Goal: Information Seeking & Learning: Learn about a topic

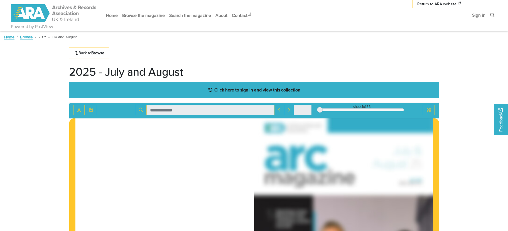
click at [230, 92] on strong "Click here to sign in and view this collection" at bounding box center [257, 90] width 86 height 6
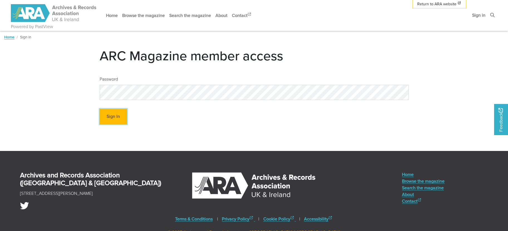
drag, startPoint x: 116, startPoint y: 117, endPoint x: 112, endPoint y: 118, distance: 4.0
click at [112, 118] on button "Sign In" at bounding box center [113, 116] width 27 height 15
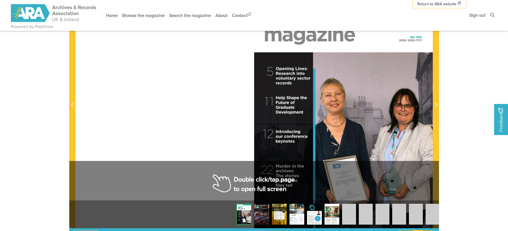
scroll to position [170, 0]
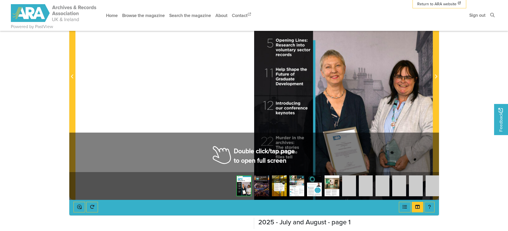
click at [227, 156] on div at bounding box center [253, 73] width 357 height 253
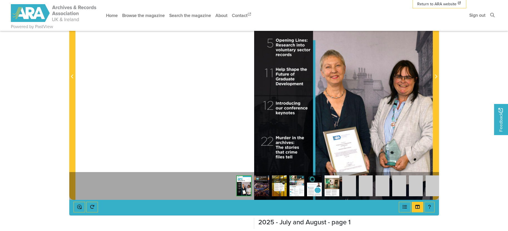
click at [226, 156] on div at bounding box center [253, 73] width 357 height 253
click at [278, 119] on div at bounding box center [343, 73] width 179 height 253
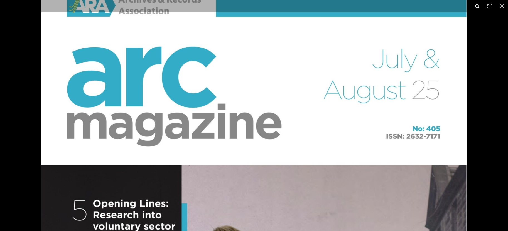
click at [478, 6] on button at bounding box center [477, 6] width 12 height 12
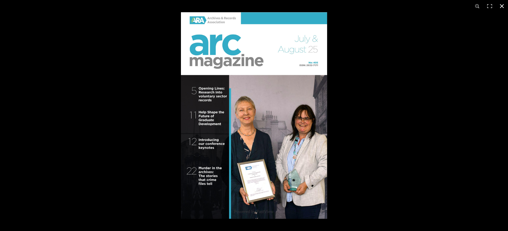
click at [351, 134] on div at bounding box center [435, 127] width 508 height 231
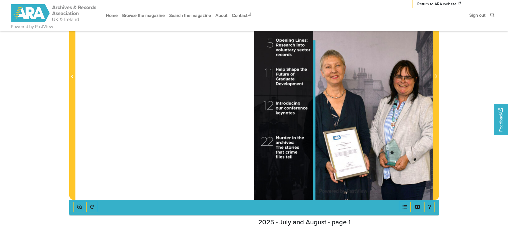
click at [290, 135] on div at bounding box center [343, 73] width 179 height 253
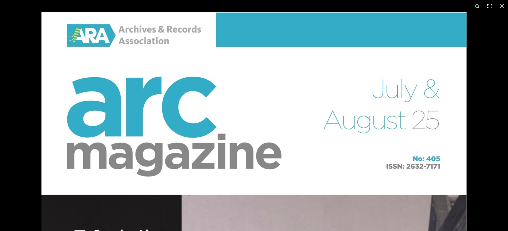
click at [489, 6] on button at bounding box center [489, 6] width 12 height 12
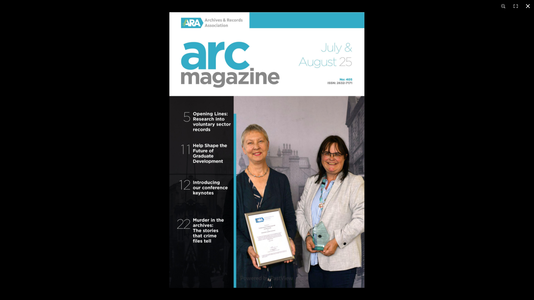
click at [497, 172] on div at bounding box center [436, 162] width 534 height 300
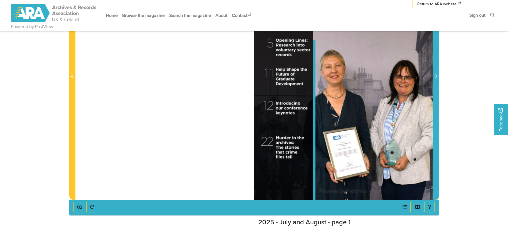
click at [433, 76] on span "Next Page" at bounding box center [436, 76] width 6 height 7
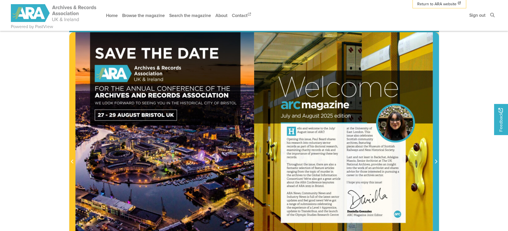
scroll to position [113, 0]
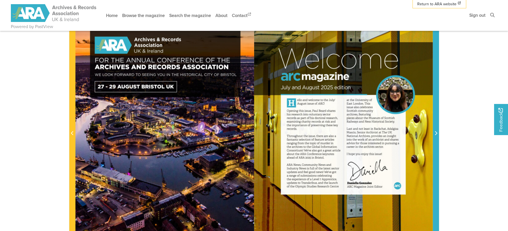
click at [437, 126] on span "Next Page" at bounding box center [436, 130] width 6 height 252
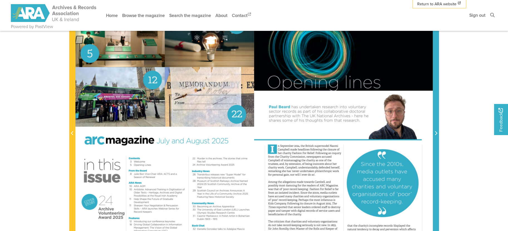
scroll to position [142, 0]
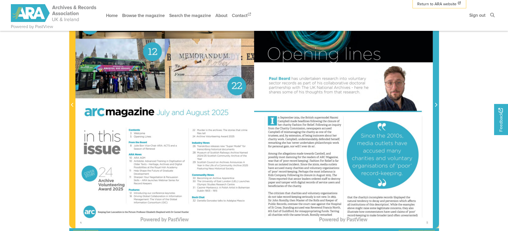
click at [436, 165] on span "Next Page" at bounding box center [436, 102] width 6 height 252
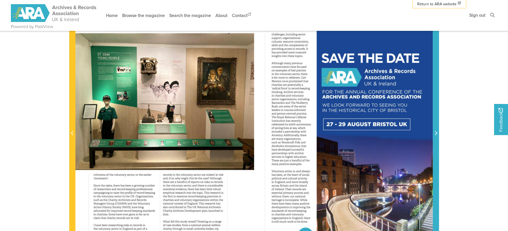
scroll to position [142, 0]
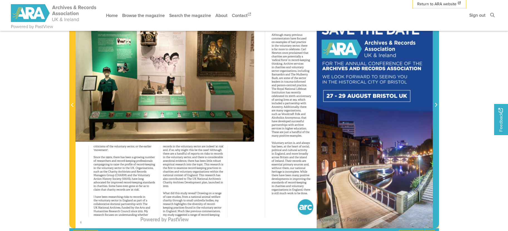
click at [436, 140] on span "Next Page" at bounding box center [436, 102] width 6 height 252
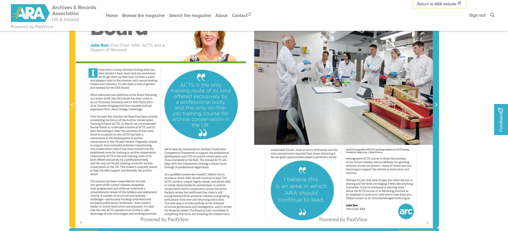
scroll to position [170, 0]
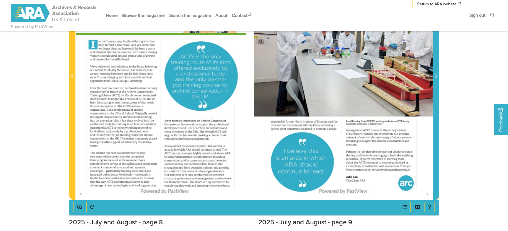
click at [436, 153] on span "Next Page" at bounding box center [436, 73] width 6 height 252
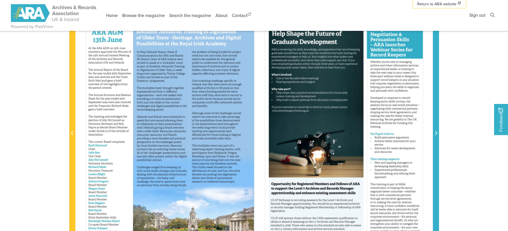
scroll to position [85, 0]
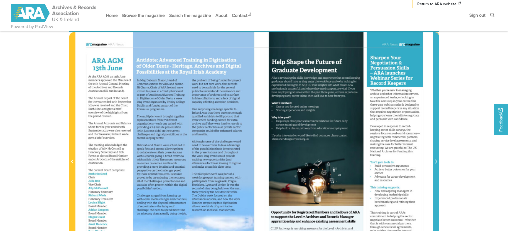
click at [435, 158] on span "Next Page" at bounding box center [436, 159] width 6 height 252
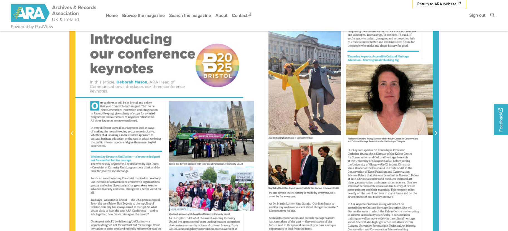
scroll to position [170, 0]
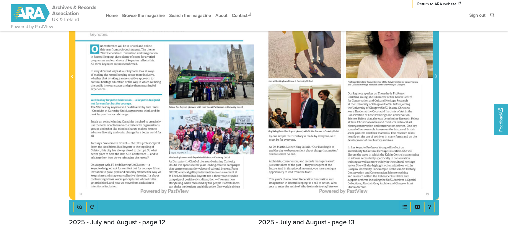
click at [437, 149] on span "Next Page" at bounding box center [436, 73] width 6 height 252
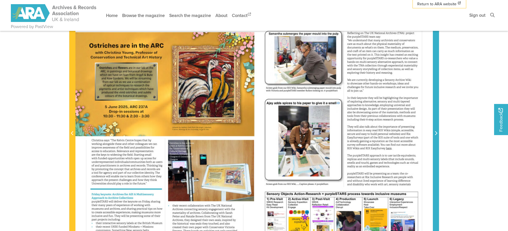
scroll to position [142, 0]
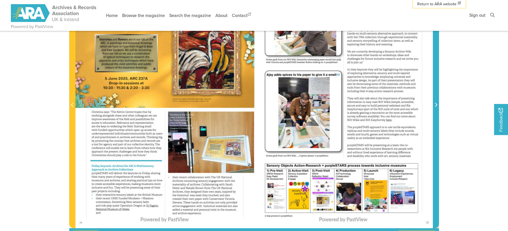
click at [435, 141] on span "Next Page" at bounding box center [436, 102] width 6 height 252
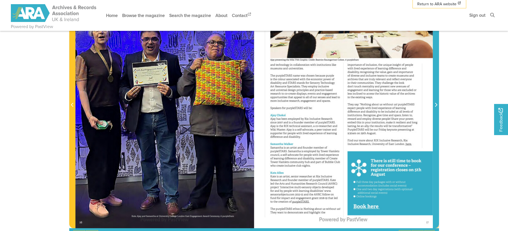
scroll to position [170, 0]
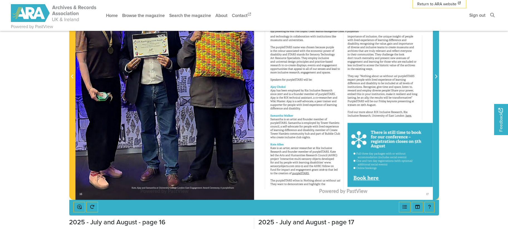
click at [435, 141] on span "Next Page" at bounding box center [436, 73] width 6 height 252
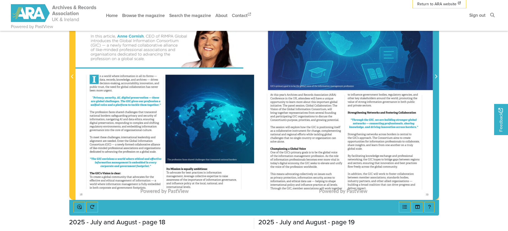
click at [435, 141] on span "Next Page" at bounding box center [436, 73] width 6 height 252
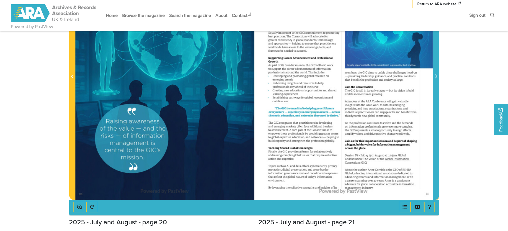
click at [435, 141] on span "Next Page" at bounding box center [436, 73] width 6 height 252
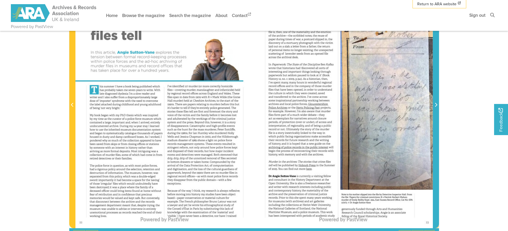
scroll to position [170, 0]
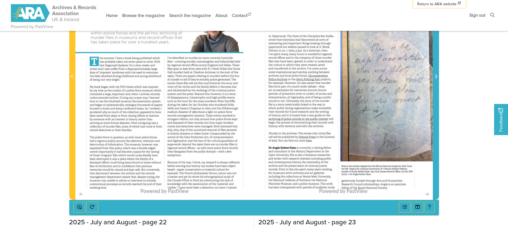
click at [436, 132] on span "Next Page" at bounding box center [436, 73] width 6 height 252
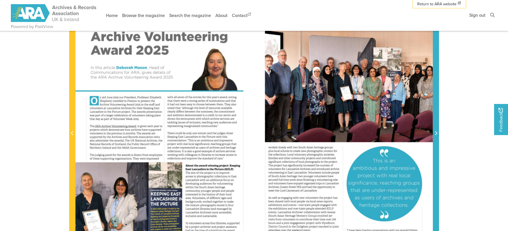
scroll to position [142, 0]
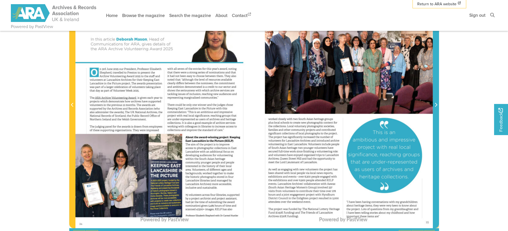
click at [435, 140] on span "Next Page" at bounding box center [436, 102] width 6 height 252
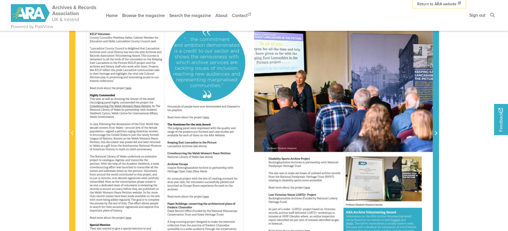
scroll to position [142, 0]
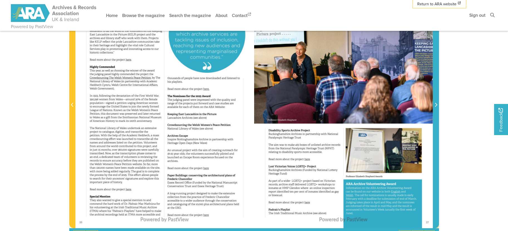
click at [435, 156] on span "Next Page" at bounding box center [436, 102] width 6 height 252
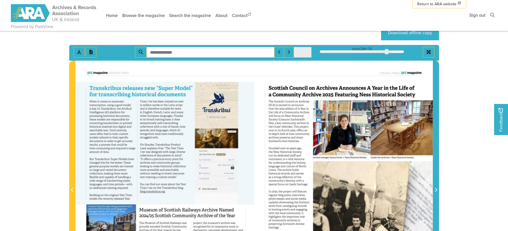
scroll to position [85, 0]
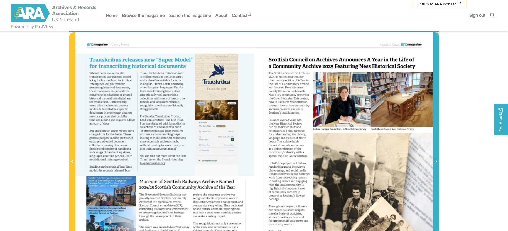
click at [435, 164] on icon "Next Page" at bounding box center [435, 161] width 3 height 4
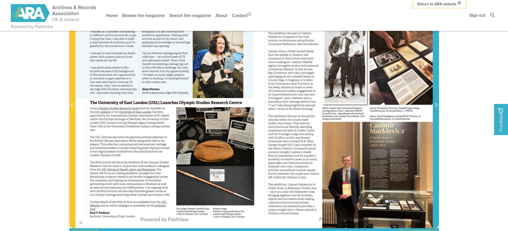
scroll to position [170, 0]
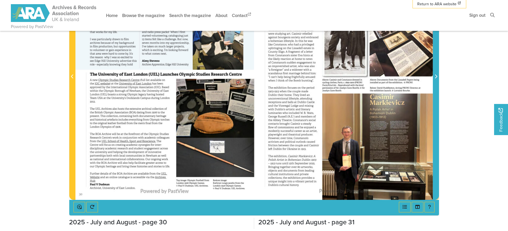
click at [437, 153] on span "Next Page" at bounding box center [436, 73] width 6 height 252
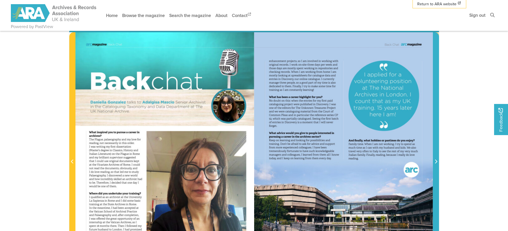
scroll to position [113, 0]
